Goal: Task Accomplishment & Management: Complete application form

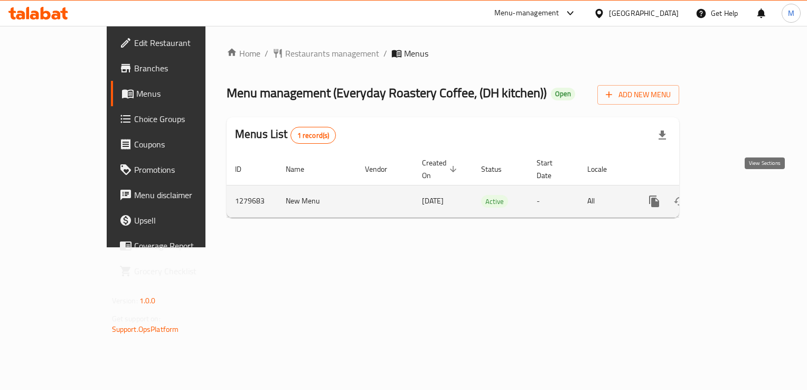
click at [735, 196] on icon "enhanced table" at bounding box center [730, 201] width 10 height 10
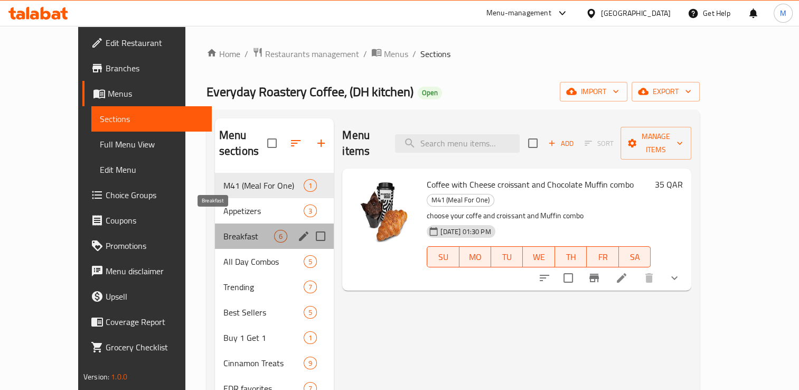
click at [223, 230] on span "Breakfast" at bounding box center [248, 236] width 51 height 13
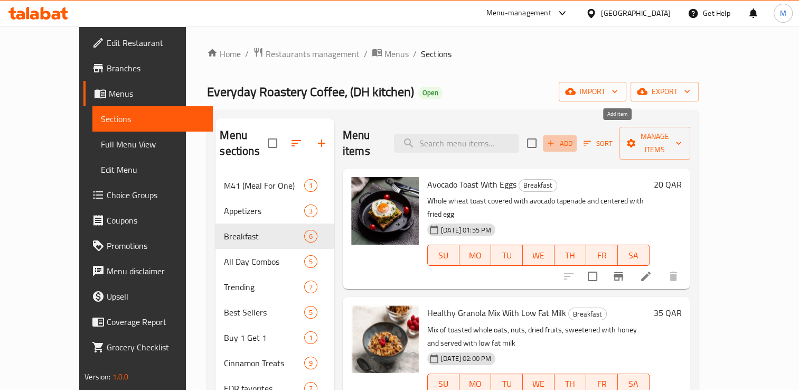
click at [574, 137] on span "Add" at bounding box center [559, 143] width 29 height 12
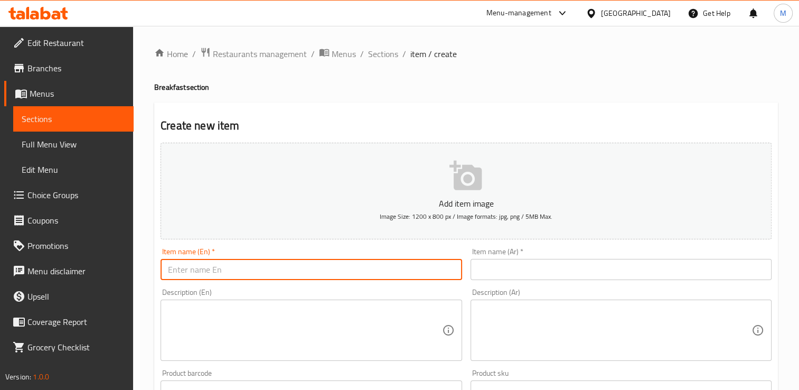
click at [242, 271] on input "text" at bounding box center [310, 269] width 301 height 21
type input "Vegetable Omlette"
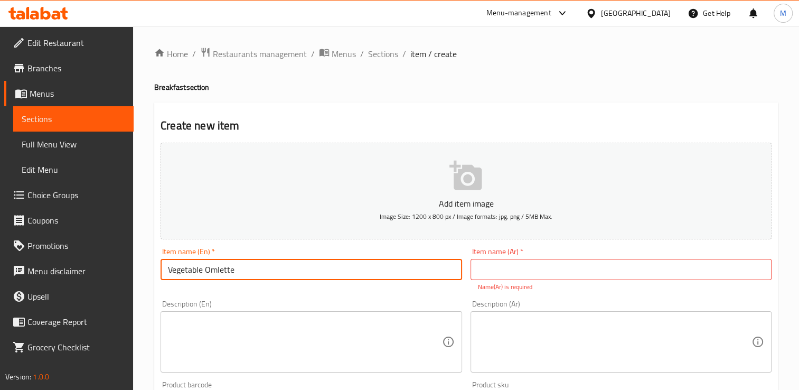
click at [242, 271] on input "Vegetable Omlette" at bounding box center [310, 269] width 301 height 21
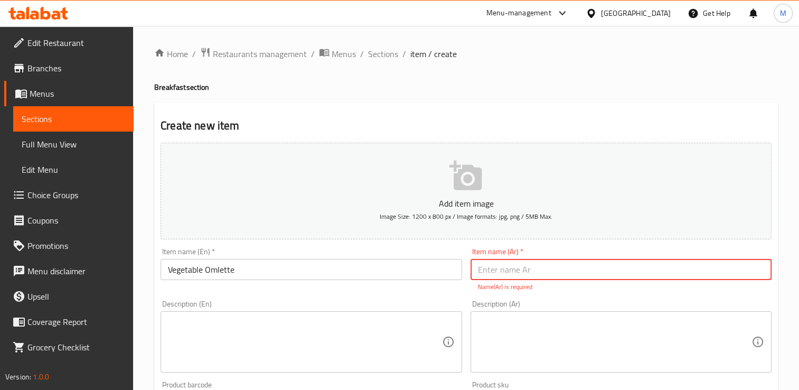
click at [519, 270] on input "text" at bounding box center [620, 269] width 301 height 21
paste input "عجة خضار"
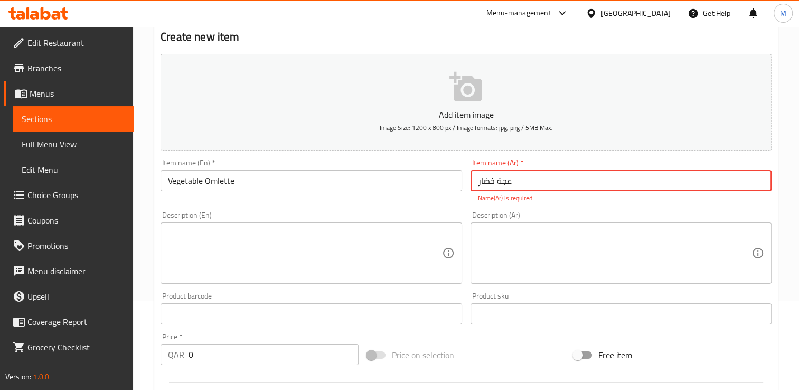
scroll to position [90, 0]
type input "عجة خضار"
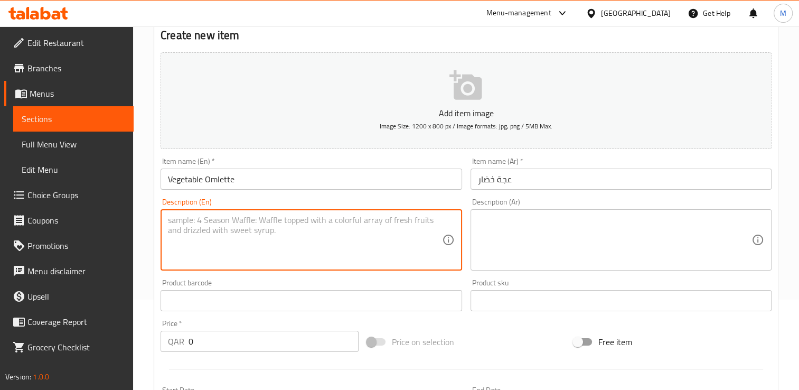
click at [334, 247] on textarea at bounding box center [304, 240] width 273 height 50
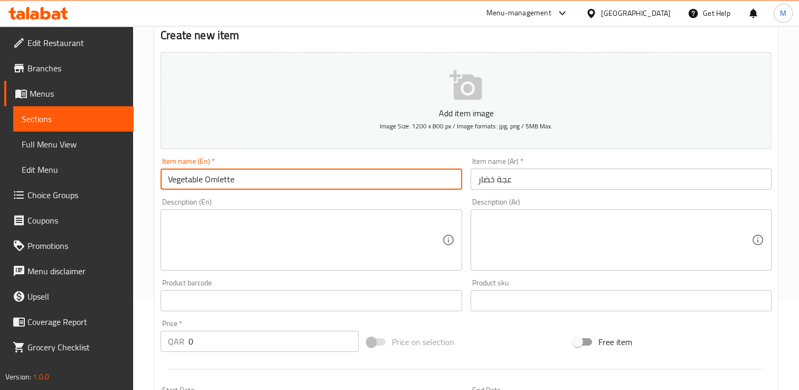
click at [251, 178] on input "Vegetable Omlette" at bounding box center [310, 178] width 301 height 21
type input "Vegetable Omlette toast"
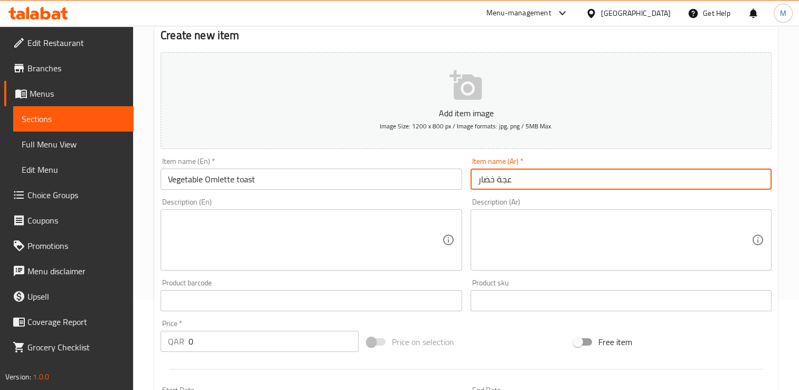
click at [539, 178] on input "عجة خضار" at bounding box center [620, 178] width 301 height 21
type input "ع"
paste input "توست عجة الخضار"
type input "توست عجة الخضار"
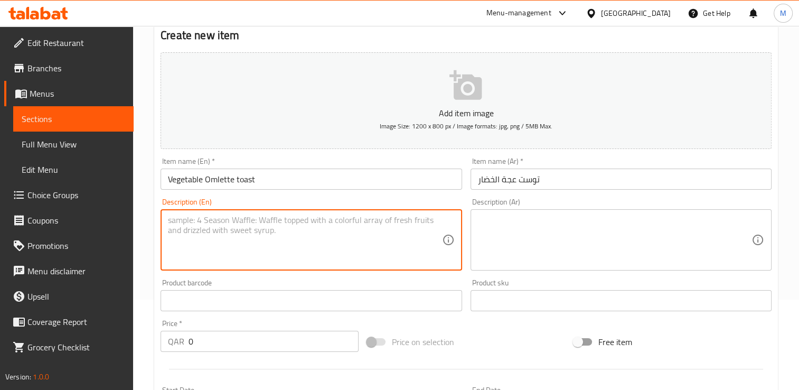
click at [314, 218] on textarea at bounding box center [304, 240] width 273 height 50
type textarea "w"
click at [314, 218] on textarea "Egg omlette garnished with vegetables served with toast" at bounding box center [304, 240] width 273 height 50
type textarea "Egg omlette garnished with vegetables and served with toast"
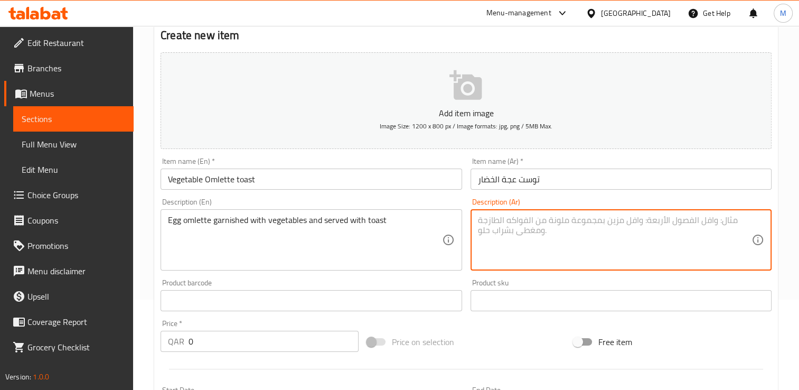
click at [542, 217] on textarea at bounding box center [614, 240] width 273 height 50
paste textarea "عجة بيض مزينة بالخضروات وتقدم مع التوست"
type textarea "عجة بيض مزينة بالخضروات وتقدم مع التوست"
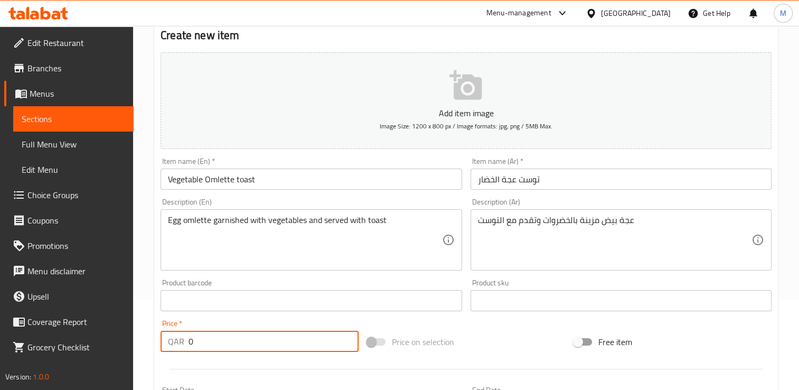
click at [230, 339] on input "0" at bounding box center [273, 340] width 170 height 21
